Goal: Communication & Community: Answer question/provide support

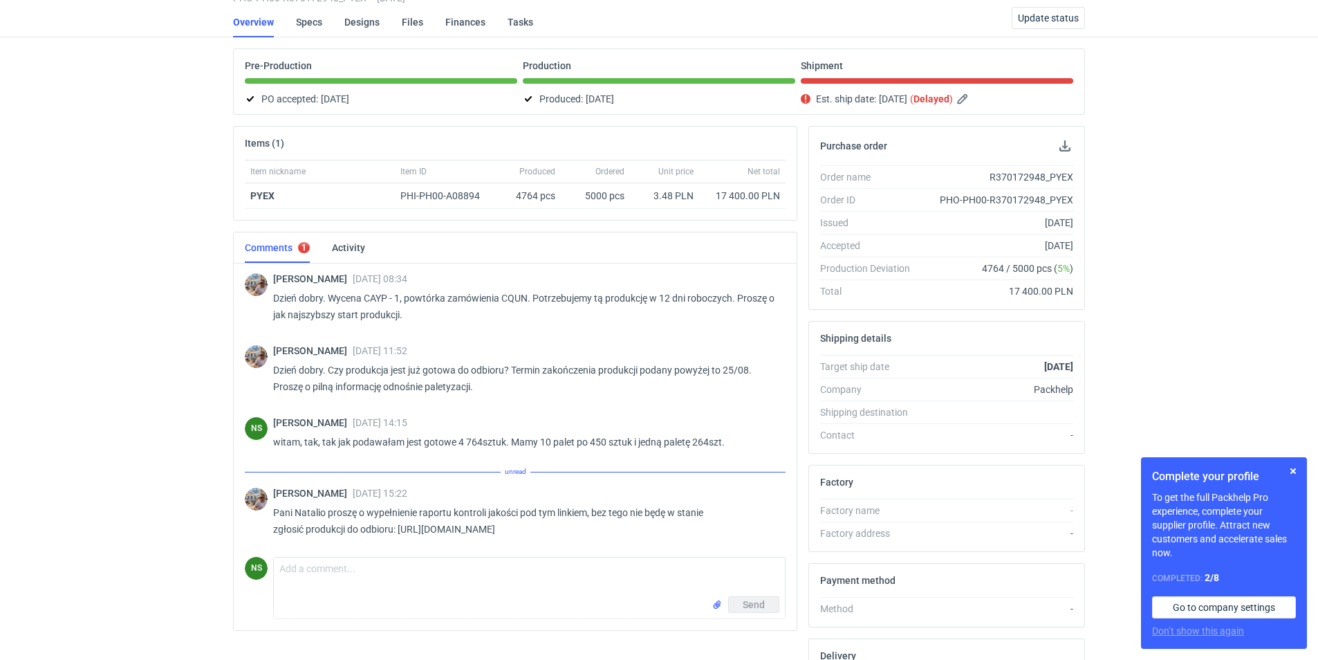
scroll to position [229, 0]
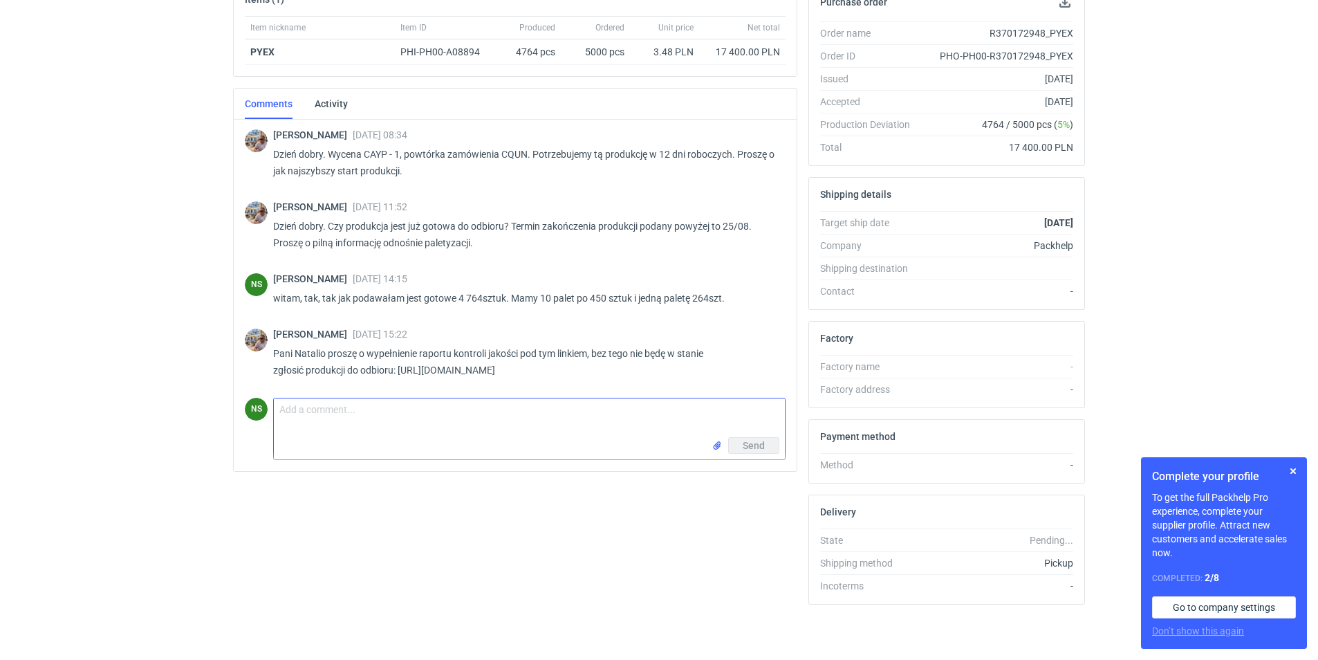
click at [364, 414] on textarea "Comment message" at bounding box center [529, 417] width 511 height 39
type textarea "witam, podobno został juz wysłany, proszę o potwierdzenie jeśli wszystko ok :)"
click at [762, 443] on span "Send" at bounding box center [754, 445] width 22 height 10
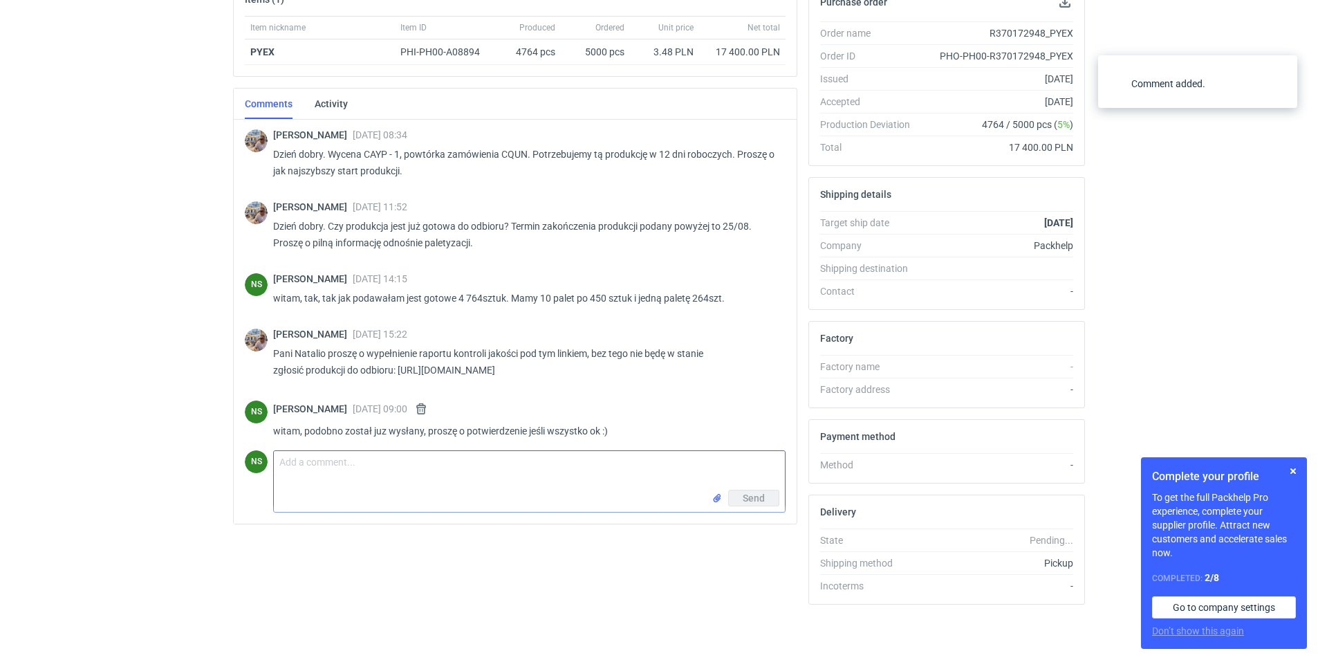
scroll to position [8, 0]
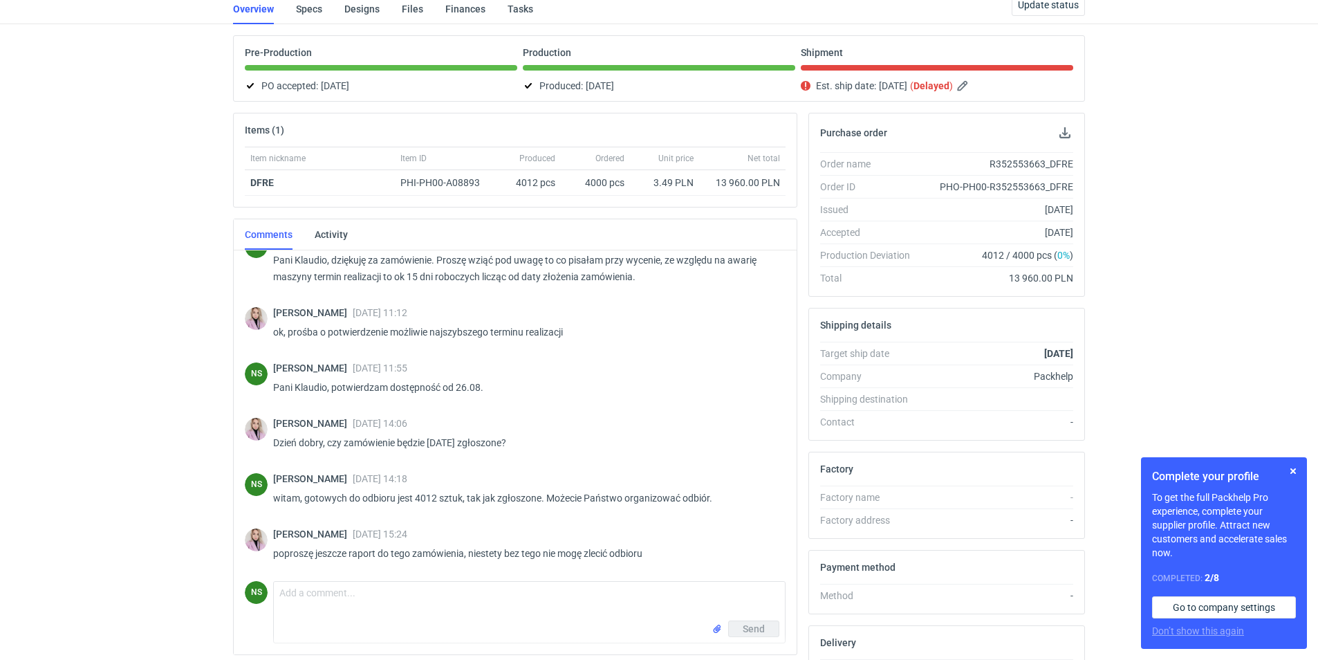
scroll to position [229, 0]
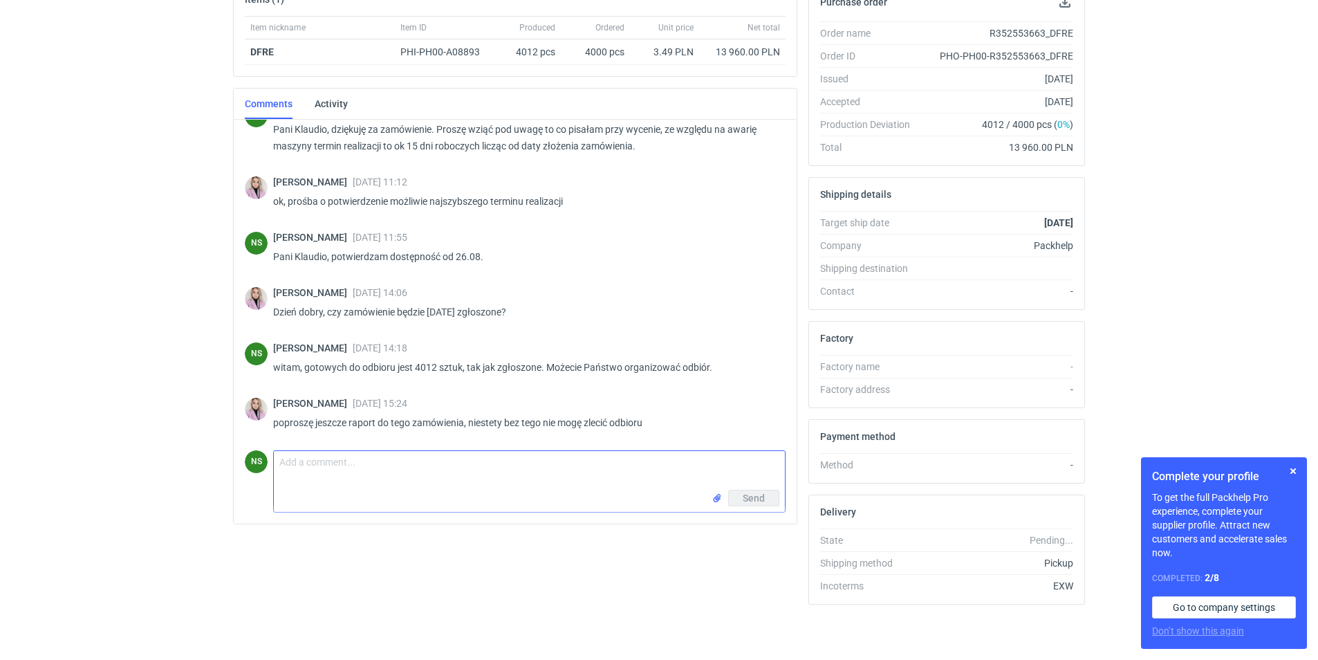
click at [378, 482] on textarea "Comment message" at bounding box center [529, 470] width 511 height 39
type textarea "Pani Klaudio, powinien już być u Państwa :) pozdrawiam"
click at [762, 495] on span "Send" at bounding box center [754, 498] width 22 height 10
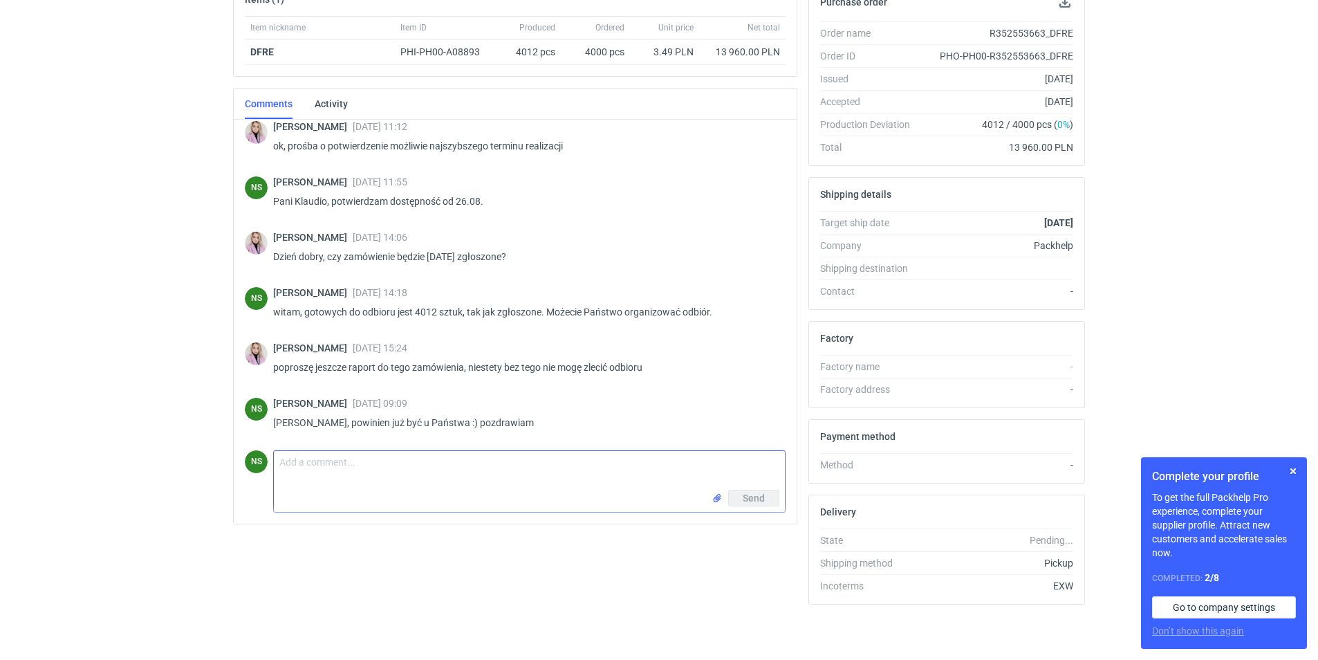
scroll to position [152, 0]
click at [1292, 467] on button "button" at bounding box center [1293, 471] width 17 height 17
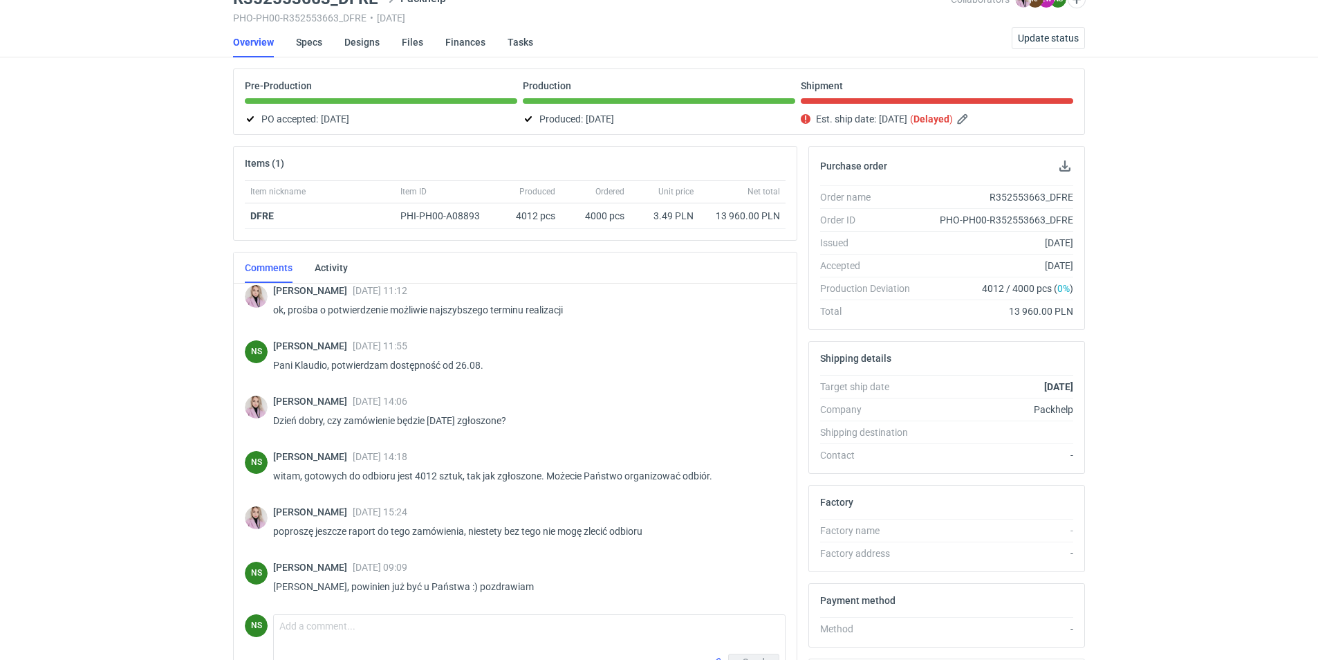
scroll to position [0, 0]
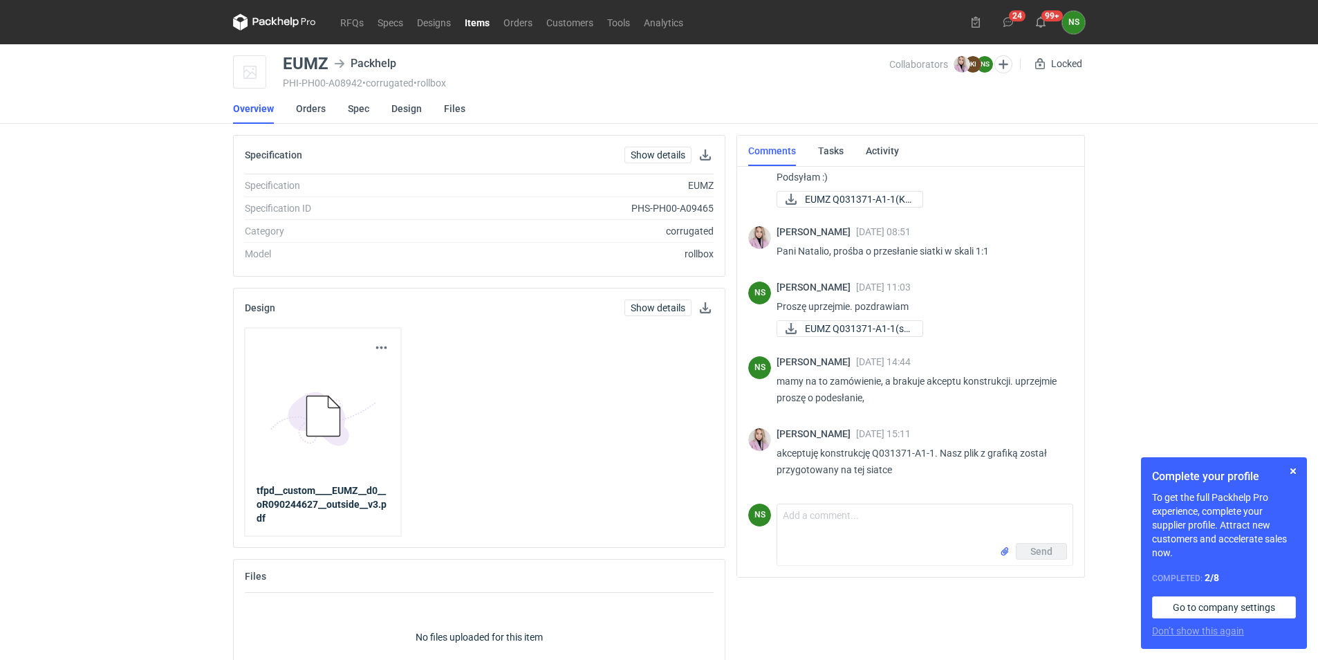
scroll to position [187, 0]
click at [1001, 549] on input "file" at bounding box center [1004, 551] width 11 height 15
click at [807, 520] on textarea "Comment message" at bounding box center [924, 517] width 295 height 39
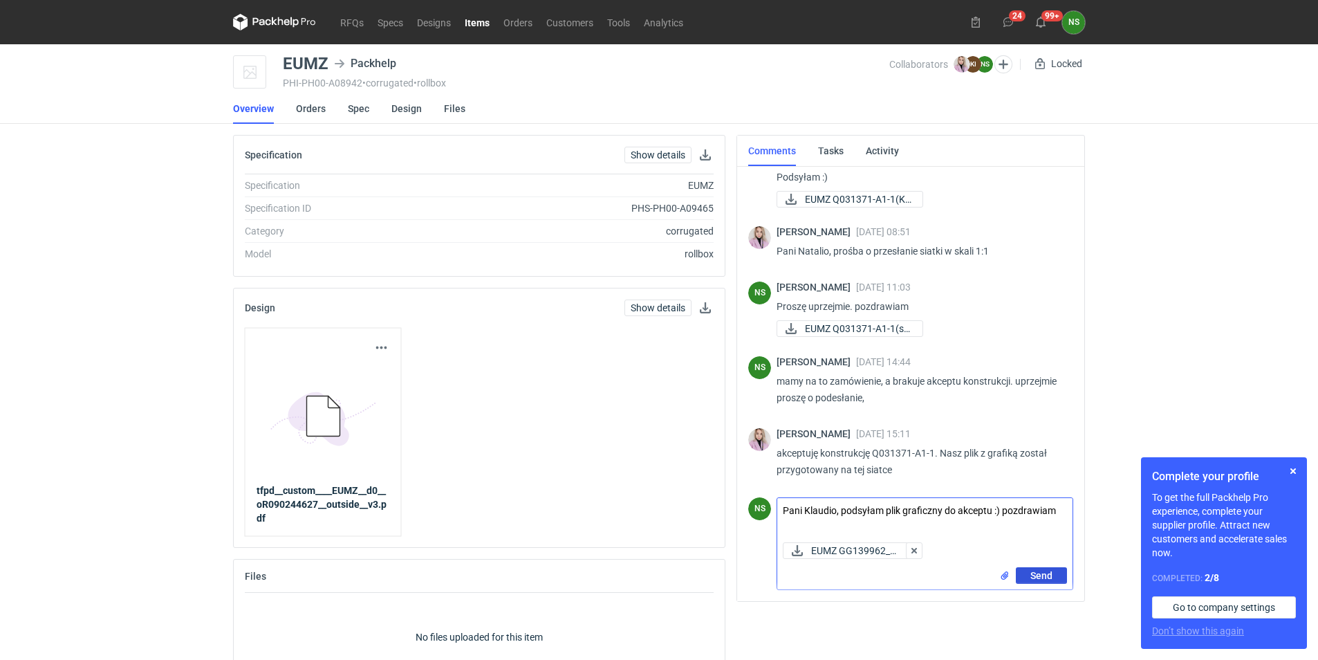
type textarea "Pani Klaudio, podsyłam plik graficzny do akceptu :) pozdrawiam"
click at [1039, 577] on span "Send" at bounding box center [1041, 575] width 22 height 10
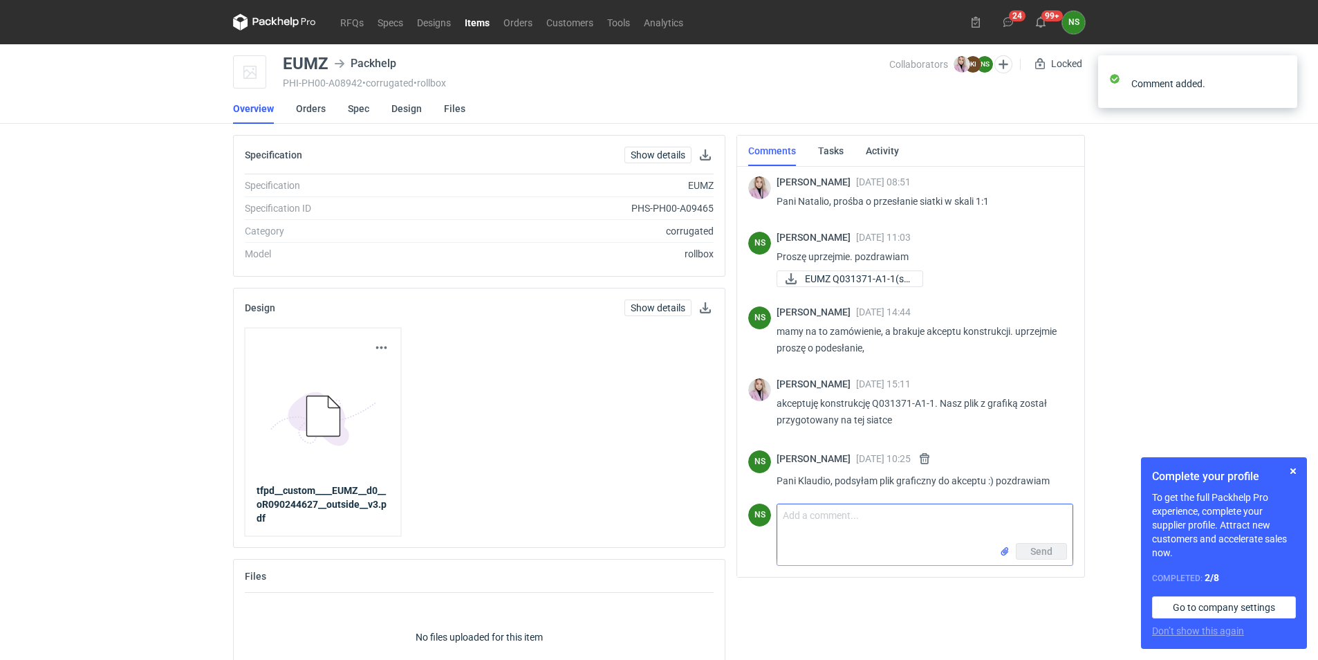
scroll to position [267, 0]
